Goal: Use online tool/utility: Utilize a website feature to perform a specific function

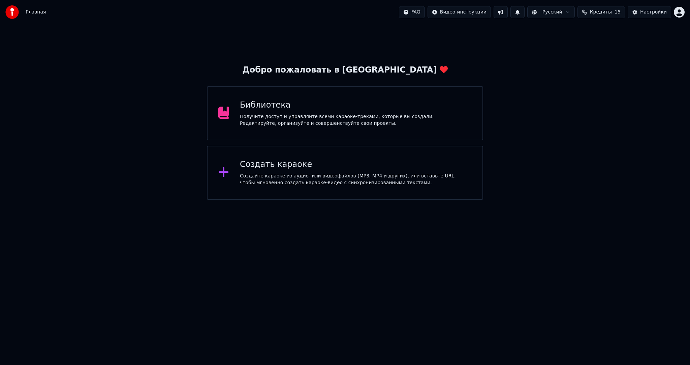
click at [263, 182] on div "Создайте караоке из аудио- или видеофайлов (MP3, MP4 и других), или вставьте UR…" at bounding box center [356, 179] width 232 height 13
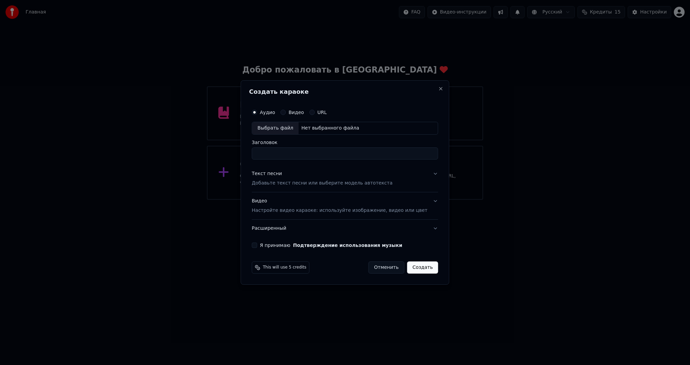
click at [283, 125] on div "Выбрать файл" at bounding box center [275, 128] width 47 height 12
drag, startPoint x: 344, startPoint y: 153, endPoint x: 459, endPoint y: 147, distance: 115.4
click at [453, 149] on body "**********" at bounding box center [345, 100] width 690 height 200
drag, startPoint x: 400, startPoint y: 154, endPoint x: 343, endPoint y: 153, distance: 56.6
click at [343, 153] on input "**********" at bounding box center [345, 153] width 186 height 12
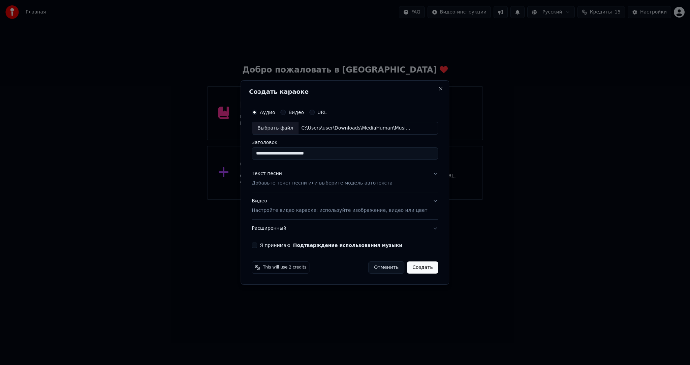
type input "**********"
click at [297, 177] on div "Текст песни Добавьте текст песни или выберите модель автотекста" at bounding box center [322, 178] width 141 height 16
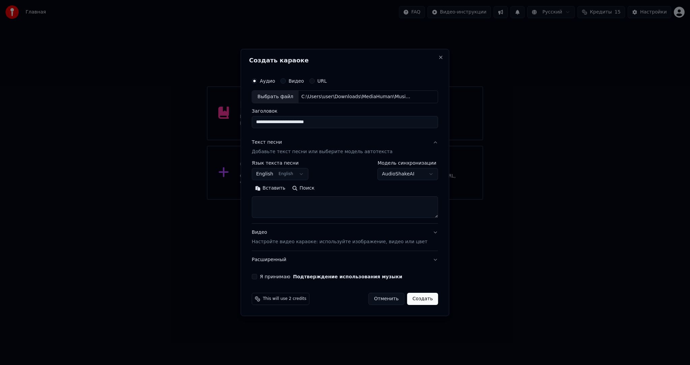
click at [281, 175] on body "**********" at bounding box center [345, 100] width 690 height 200
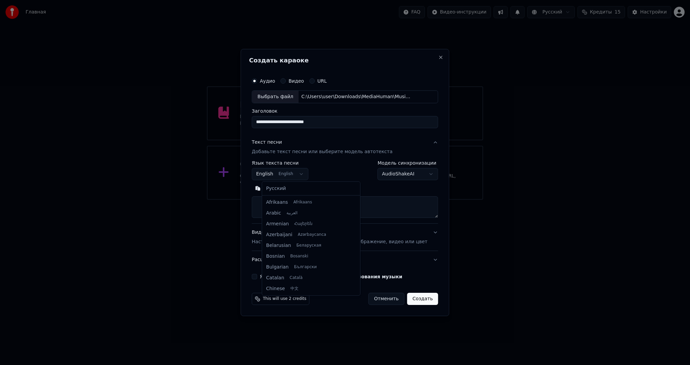
scroll to position [54, 0]
select select "**"
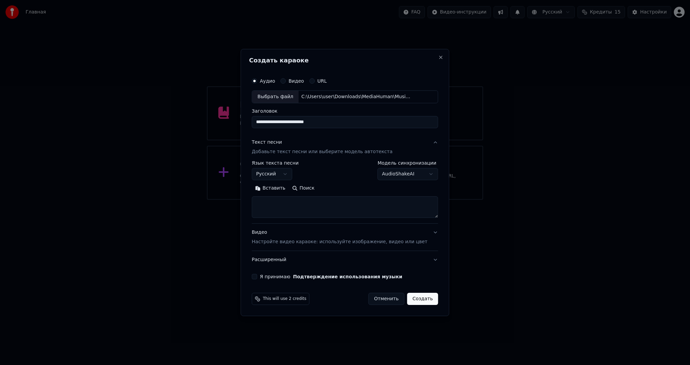
click at [276, 189] on button "Вставить" at bounding box center [270, 188] width 37 height 11
click at [269, 241] on p "Настройте видео караоке: используйте изображение, видео или цвет" at bounding box center [340, 241] width 176 height 7
type textarea "**********"
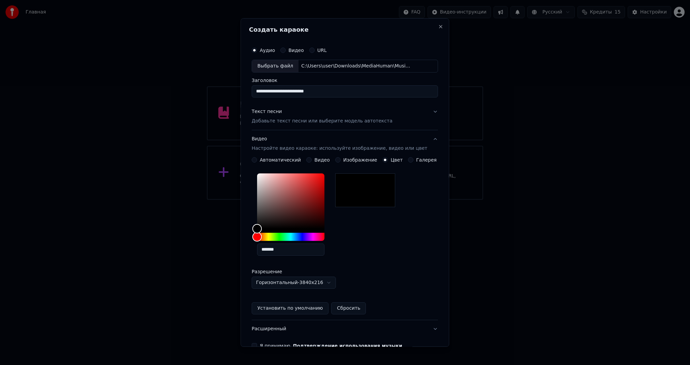
click at [309, 161] on button "Видео" at bounding box center [308, 159] width 5 height 5
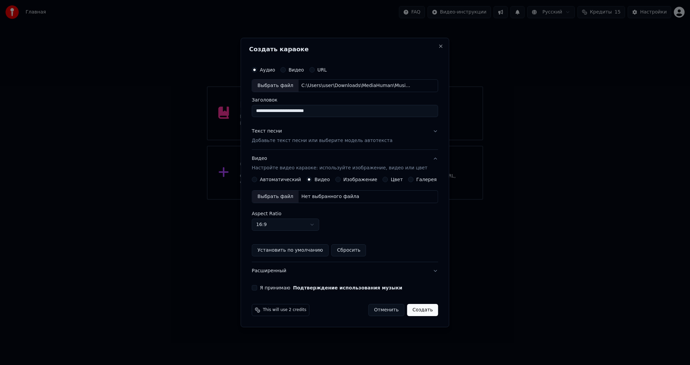
click at [280, 193] on div "Выбрать файл" at bounding box center [275, 196] width 47 height 12
click at [257, 285] on button "Я принимаю Подтверждение использования музыки" at bounding box center [254, 287] width 5 height 5
click at [415, 310] on button "Создать" at bounding box center [422, 310] width 31 height 12
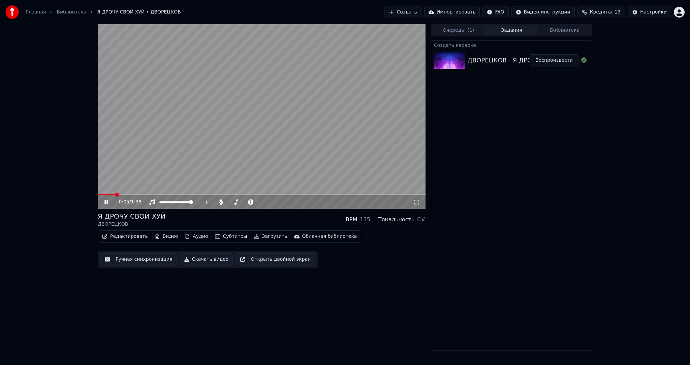
click at [261, 145] on video at bounding box center [262, 116] width 328 height 184
click at [215, 236] on button "Субтитры" at bounding box center [231, 236] width 38 height 9
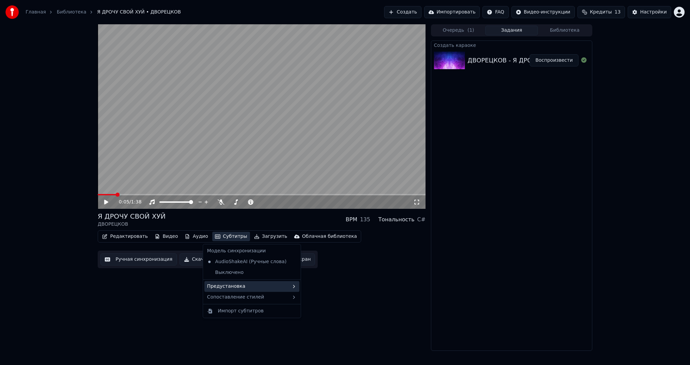
drag, startPoint x: 226, startPoint y: 280, endPoint x: 228, endPoint y: 284, distance: 5.3
click at [228, 284] on div "Модель синхронизации AudioShakeAI (Ручные слова) Выключено Предустановка Сопост…" at bounding box center [252, 281] width 98 height 74
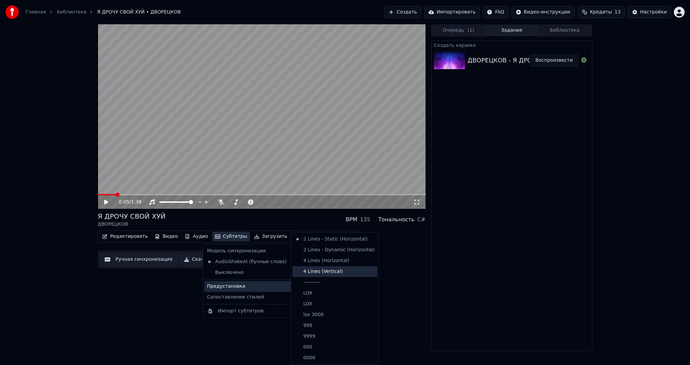
click at [308, 273] on div "4 Lines (Vertical)" at bounding box center [335, 271] width 85 height 11
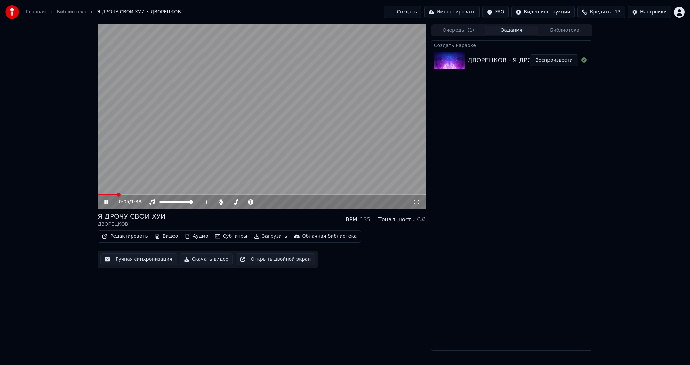
click at [220, 240] on button "Субтитры" at bounding box center [231, 236] width 38 height 9
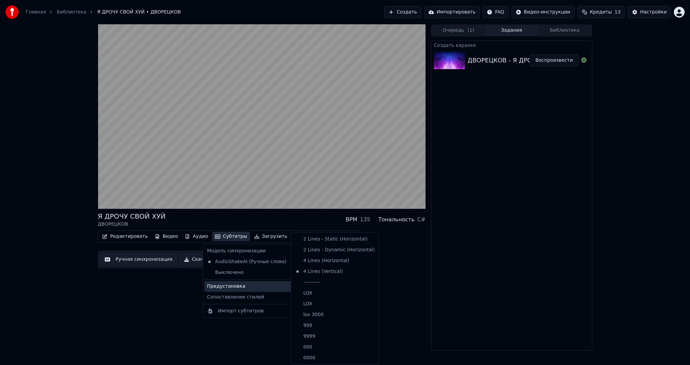
click at [237, 281] on div "Предустановка" at bounding box center [252, 286] width 95 height 11
click at [310, 283] on div "----------" at bounding box center [335, 282] width 85 height 11
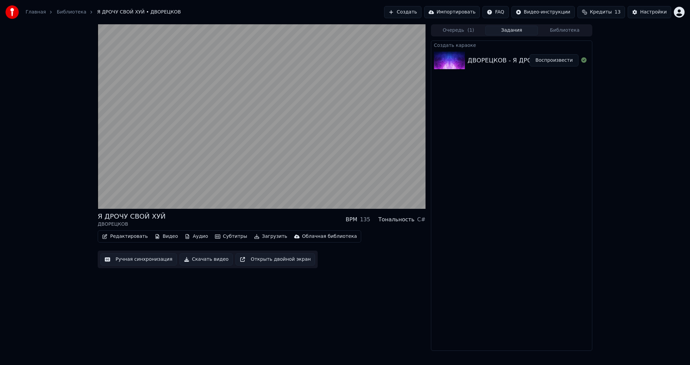
click at [140, 261] on button "Ручная синхронизация" at bounding box center [138, 259] width 76 height 12
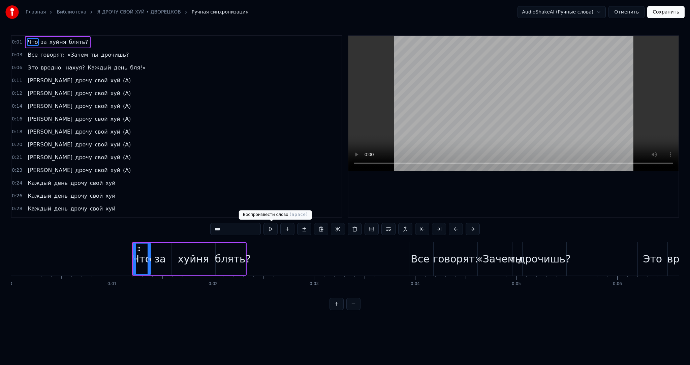
click at [271, 231] on button at bounding box center [271, 229] width 14 height 12
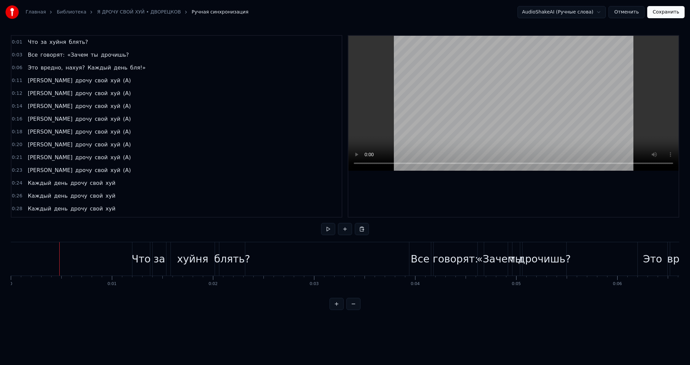
drag, startPoint x: 40, startPoint y: 255, endPoint x: 215, endPoint y: 239, distance: 175.7
click at [325, 226] on button at bounding box center [328, 229] width 14 height 12
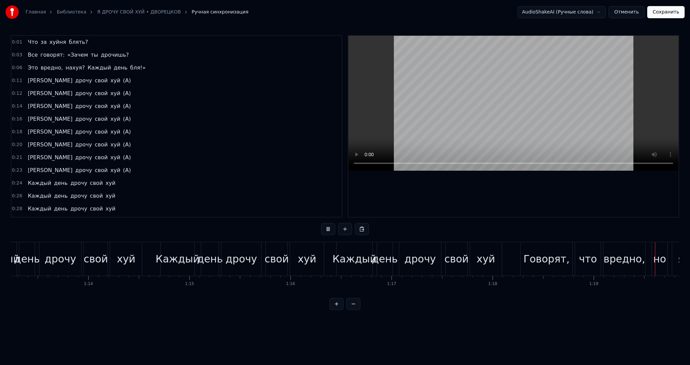
scroll to position [0, 8021]
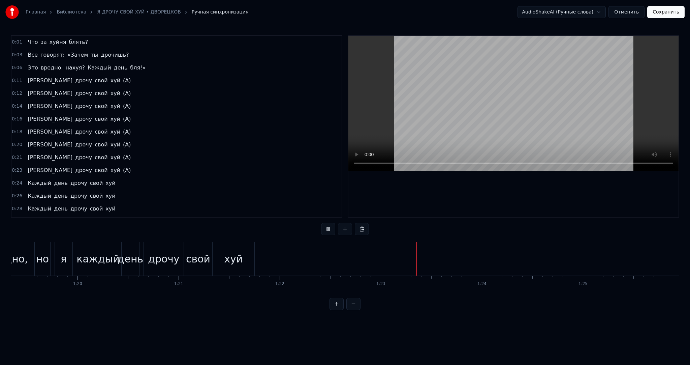
click at [432, 113] on video at bounding box center [513, 103] width 330 height 135
click at [668, 10] on button "Сохранить" at bounding box center [665, 12] width 37 height 12
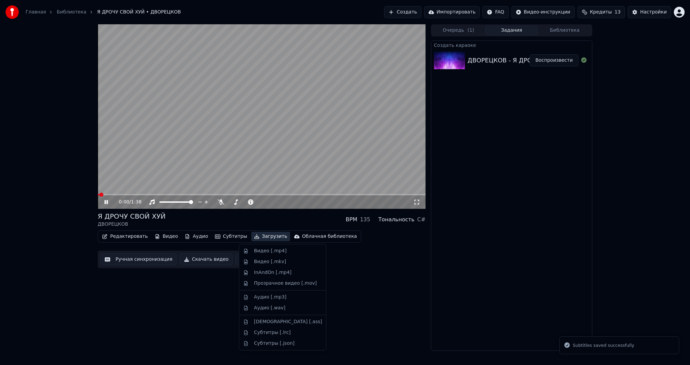
click at [256, 235] on button "Загрузить" at bounding box center [270, 236] width 39 height 9
click at [261, 250] on div "Видео [.mp4]" at bounding box center [270, 250] width 33 height 7
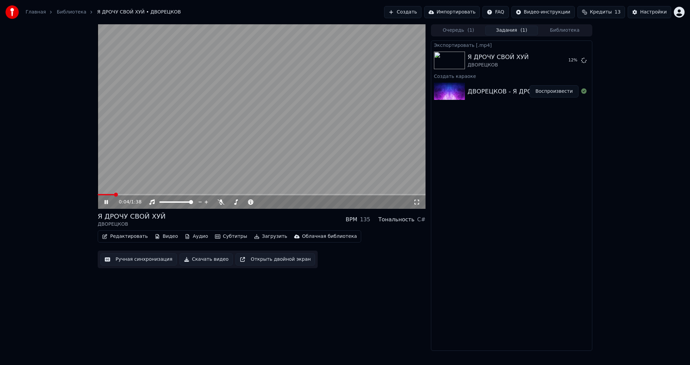
click at [283, 102] on video at bounding box center [262, 116] width 328 height 184
